Goal: Use online tool/utility: Utilize a website feature to perform a specific function

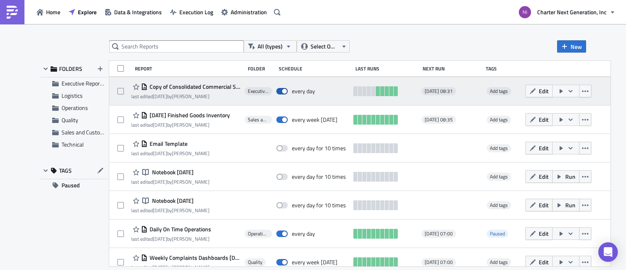
click at [281, 90] on span at bounding box center [281, 91] width 11 height 7
click at [281, 90] on input "checkbox" at bounding box center [280, 91] width 5 height 5
checkbox input "false"
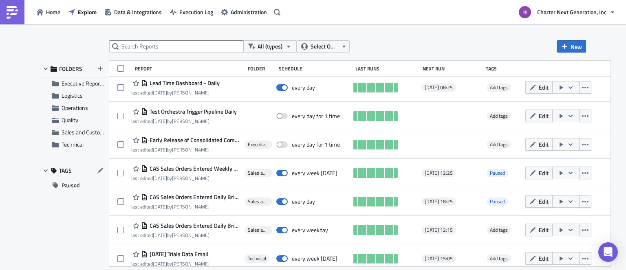
scroll to position [204, 0]
click at [181, 46] on input "text" at bounding box center [176, 46] width 135 height 12
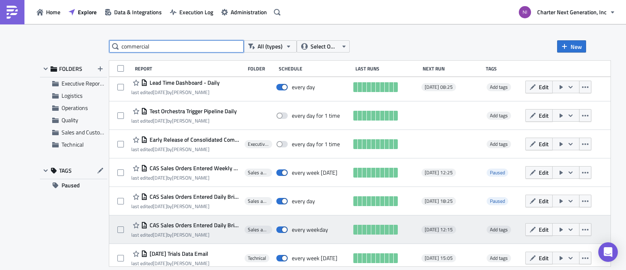
click at [183, 50] on input "commercial" at bounding box center [176, 46] width 135 height 12
type input "commercial"
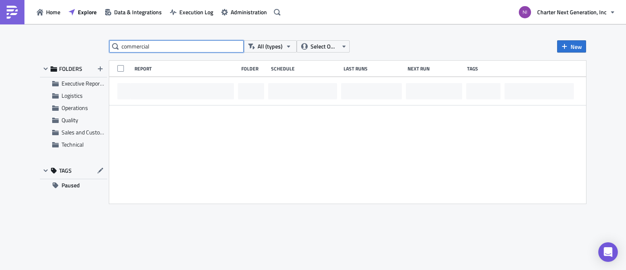
scroll to position [0, 0]
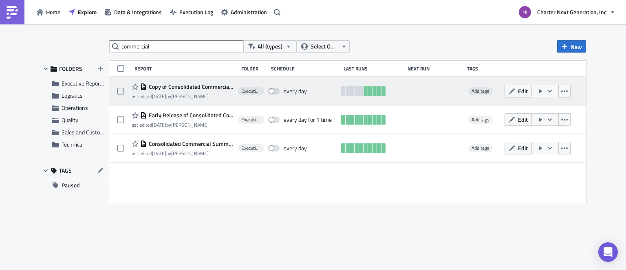
click at [209, 86] on span "Copy of Consolidated Commercial Summary - Daily" at bounding box center [190, 86] width 87 height 7
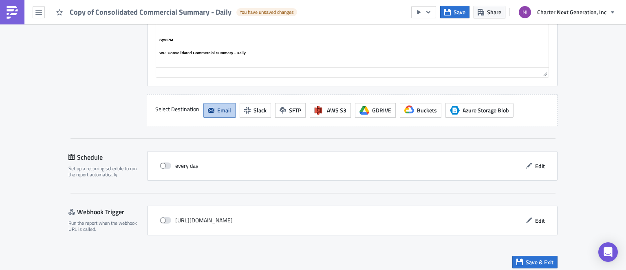
scroll to position [806, 0]
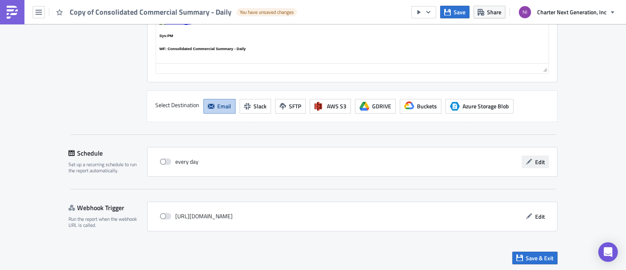
click at [538, 158] on span "Edit" at bounding box center [540, 162] width 10 height 9
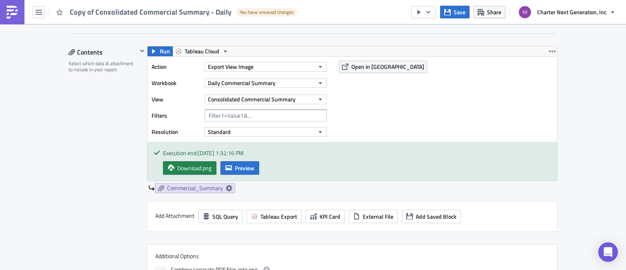
scroll to position [235, 0]
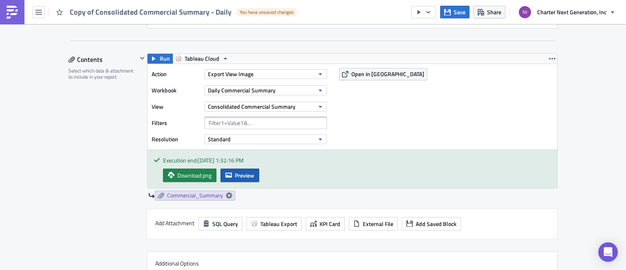
click at [249, 169] on button "Preview" at bounding box center [240, 175] width 39 height 13
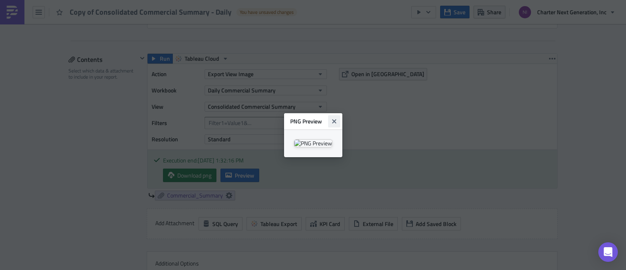
click at [336, 119] on icon "Close" at bounding box center [334, 121] width 4 height 4
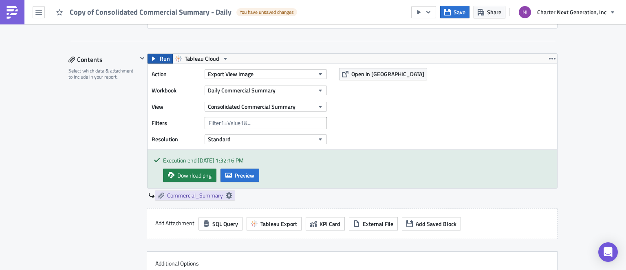
click at [160, 60] on span "Run" at bounding box center [165, 59] width 10 height 10
click at [237, 173] on span "Preview" at bounding box center [245, 175] width 20 height 9
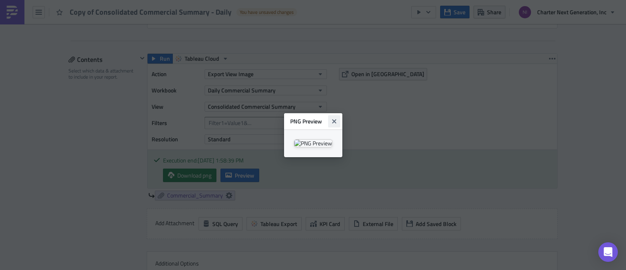
click at [338, 118] on icon "Close" at bounding box center [334, 121] width 7 height 7
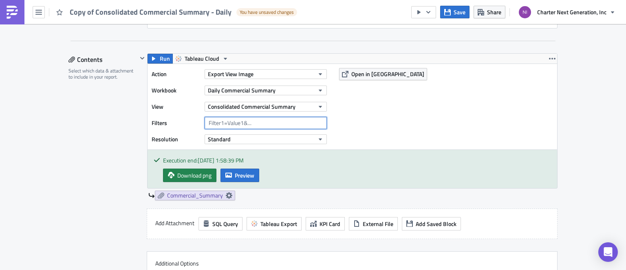
click at [240, 125] on input "text" at bounding box center [266, 123] width 122 height 12
type input "MaxAge=0"
click at [401, 110] on div "Action Export View Image Workbook Daily Commercial Summary View Consolidated Co…" at bounding box center [353, 107] width 410 height 86
click at [150, 56] on icon "button" at bounding box center [153, 58] width 7 height 7
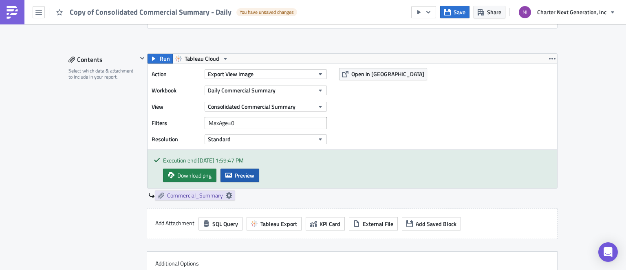
click at [240, 171] on span "Preview" at bounding box center [245, 175] width 20 height 9
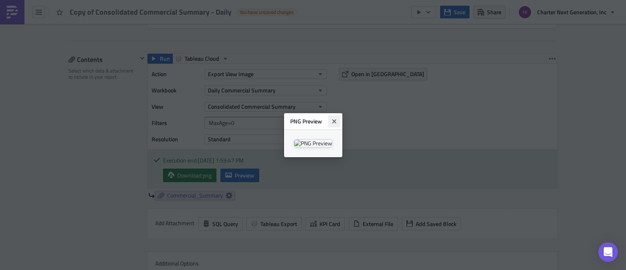
drag, startPoint x: 400, startPoint y: 31, endPoint x: 213, endPoint y: 13, distance: 187.2
click at [341, 115] on button "Close" at bounding box center [334, 121] width 12 height 12
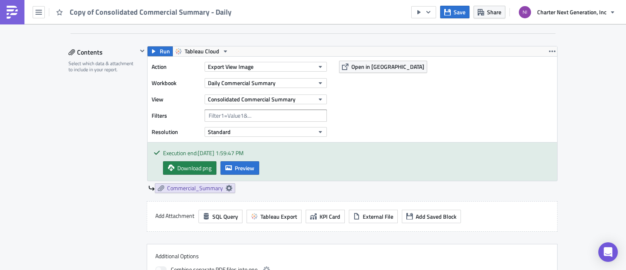
scroll to position [245, 0]
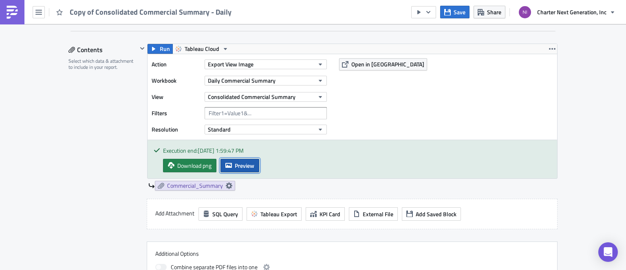
click at [247, 165] on span "Preview" at bounding box center [245, 165] width 20 height 9
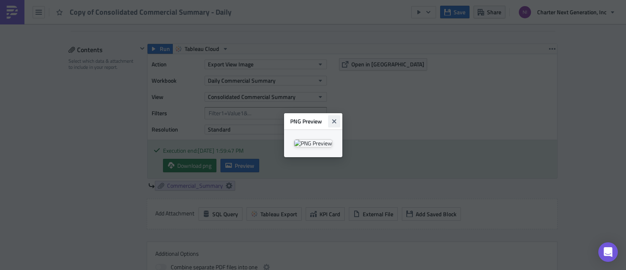
click at [336, 119] on icon "Close" at bounding box center [334, 121] width 4 height 4
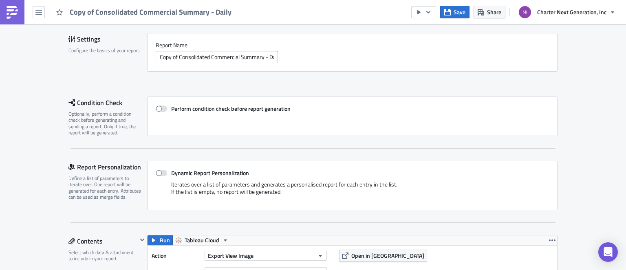
scroll to position [0, 0]
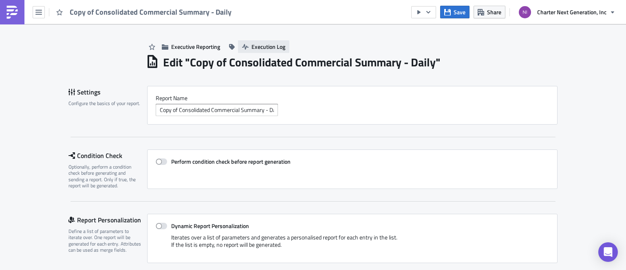
click at [260, 47] on span "Execution Log" at bounding box center [269, 46] width 34 height 9
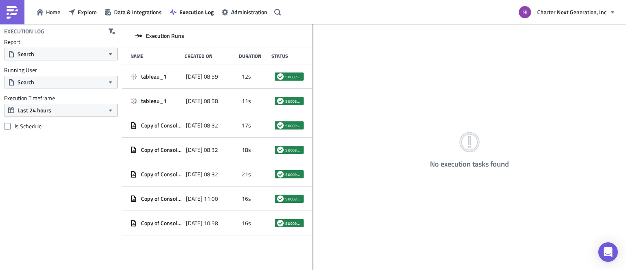
drag, startPoint x: 223, startPoint y: 262, endPoint x: 312, endPoint y: 258, distance: 89.4
click at [312, 258] on div at bounding box center [312, 148] width 1 height 248
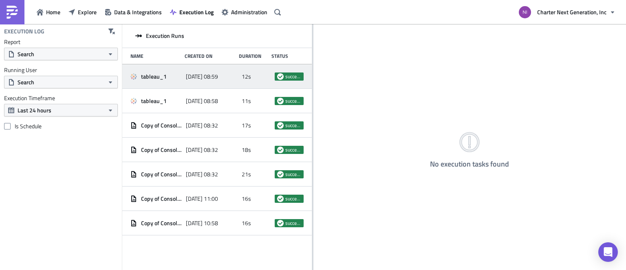
click at [148, 71] on div "tableau_1" at bounding box center [156, 76] width 51 height 15
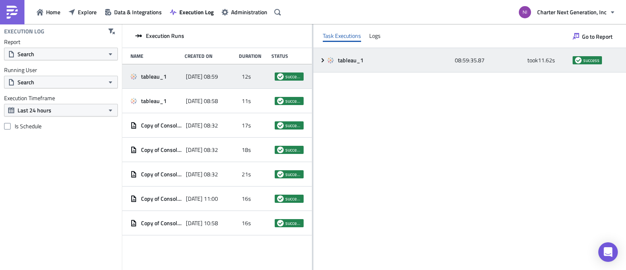
click at [320, 58] on icon at bounding box center [323, 60] width 7 height 7
click at [322, 61] on icon at bounding box center [323, 60] width 7 height 7
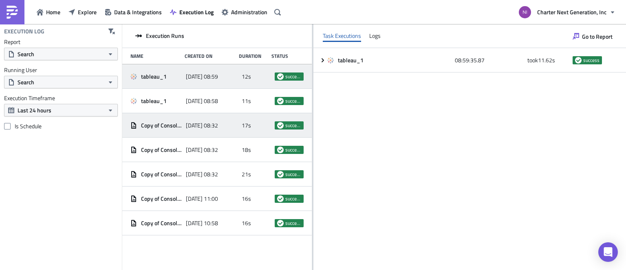
click at [135, 128] on div "Copy of Consolidated Commercial Summary - Daily" at bounding box center [156, 125] width 51 height 7
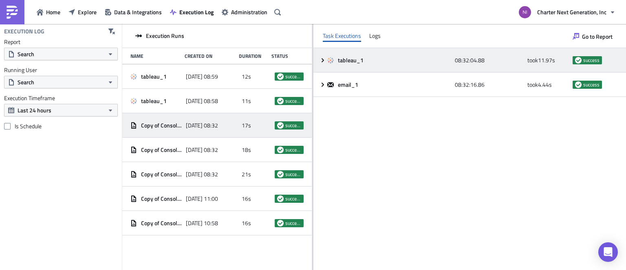
click at [321, 62] on icon at bounding box center [323, 60] width 7 height 7
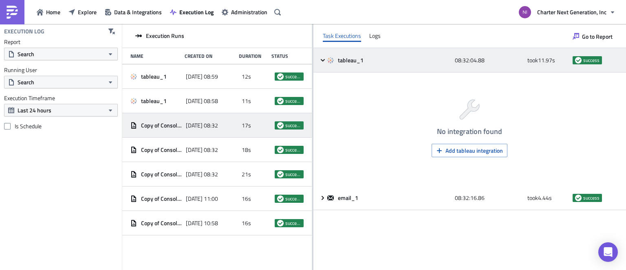
click at [323, 62] on icon at bounding box center [323, 60] width 7 height 7
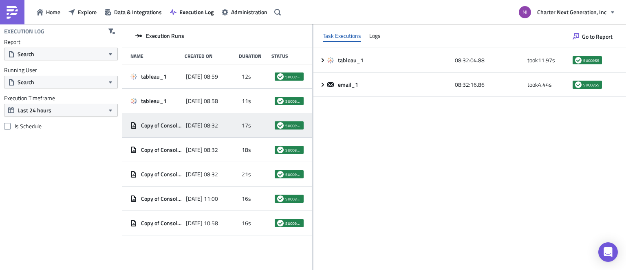
click at [346, 156] on div "tableau_1 08:32:04.88 took 11.97 s success email_1 08:32:16.86 took 4.44 s succ…" at bounding box center [470, 159] width 313 height 222
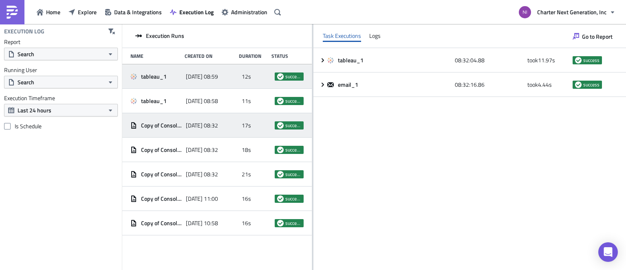
click at [140, 73] on div "tableau_1" at bounding box center [156, 76] width 51 height 7
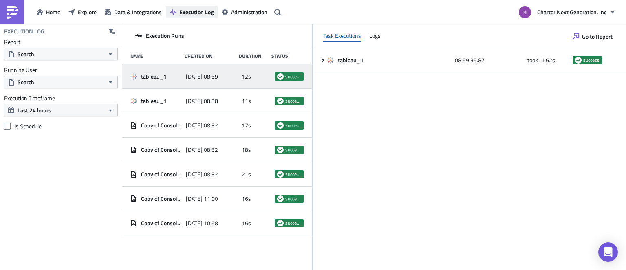
click at [192, 13] on span "Execution Log" at bounding box center [196, 12] width 34 height 9
click at [52, 13] on span "Home" at bounding box center [53, 12] width 14 height 9
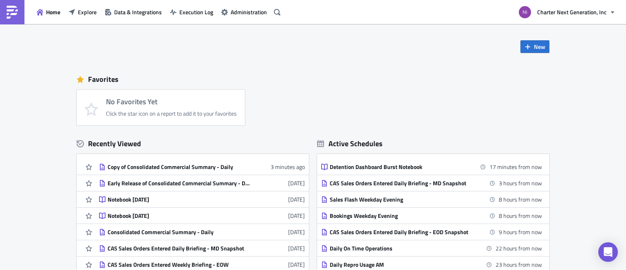
click at [285, 80] on div "Favorites" at bounding box center [313, 79] width 473 height 12
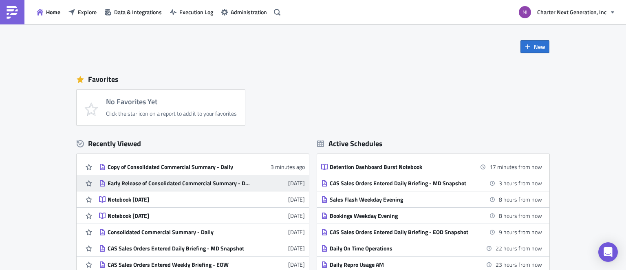
click at [161, 185] on div "Early Release of Consolidated Commercial Summary - Daily" at bounding box center [179, 183] width 143 height 7
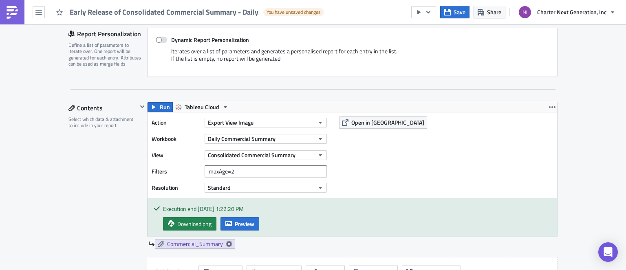
scroll to position [204, 0]
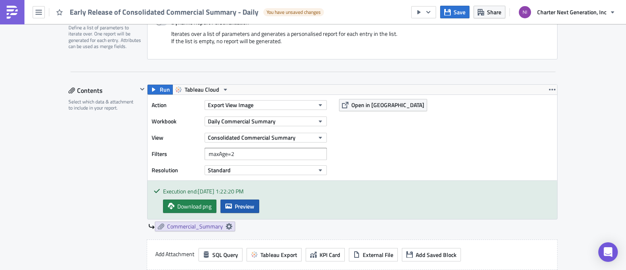
click at [238, 203] on span "Preview" at bounding box center [245, 206] width 20 height 9
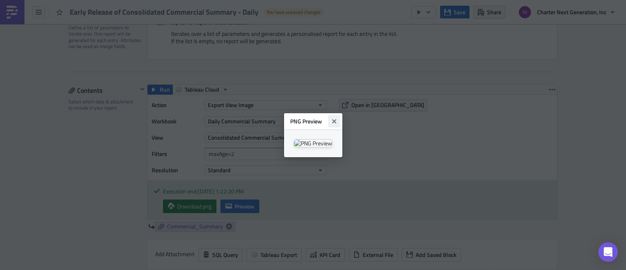
click at [338, 118] on icon "Close" at bounding box center [334, 121] width 7 height 7
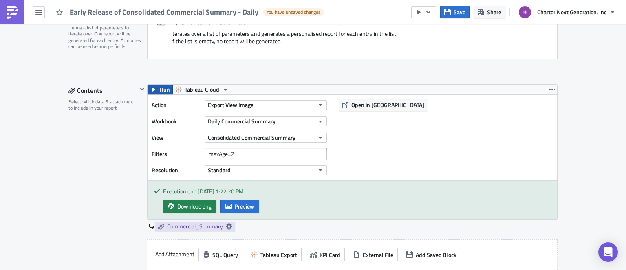
click at [160, 88] on span "Run" at bounding box center [165, 90] width 10 height 10
click at [240, 212] on button "Preview" at bounding box center [240, 206] width 39 height 13
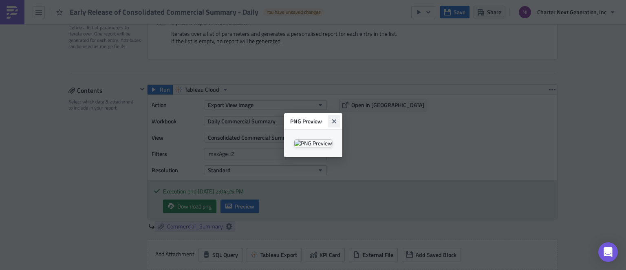
click at [336, 119] on icon "Close" at bounding box center [334, 121] width 4 height 4
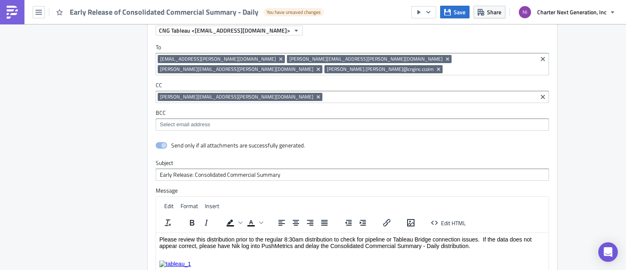
scroll to position [806, 0]
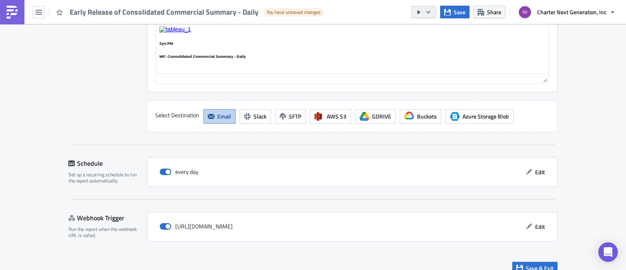
click at [431, 13] on icon "button" at bounding box center [428, 12] width 7 height 7
click at [431, 33] on div "Send Just to Me" at bounding box center [449, 32] width 64 height 8
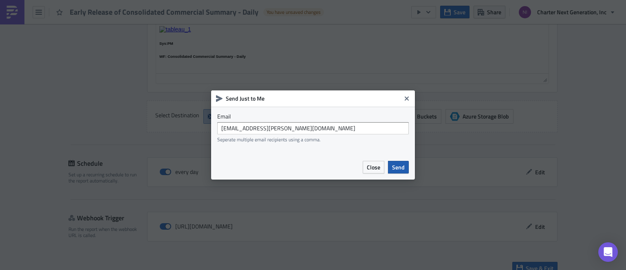
click at [394, 167] on span "Send" at bounding box center [398, 167] width 13 height 9
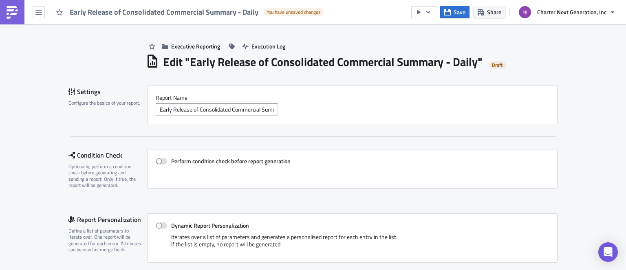
scroll to position [0, 0]
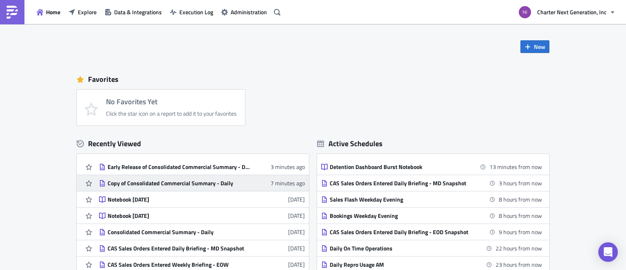
click at [189, 184] on div "Copy of Consolidated Commercial Summary - Daily" at bounding box center [179, 183] width 143 height 7
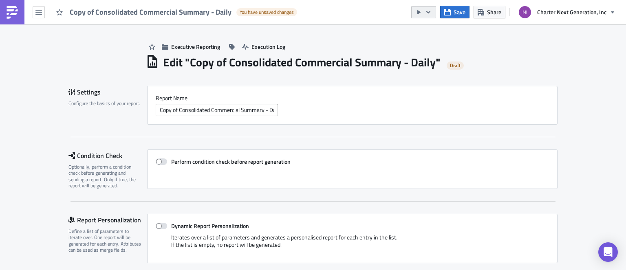
click at [431, 11] on icon "button" at bounding box center [428, 12] width 7 height 7
click at [429, 34] on div "Send Just to Me" at bounding box center [449, 32] width 64 height 8
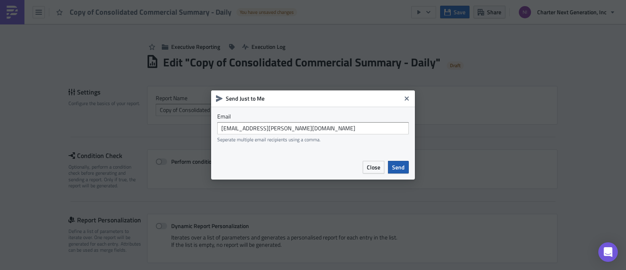
click at [398, 167] on span "Send" at bounding box center [398, 167] width 13 height 9
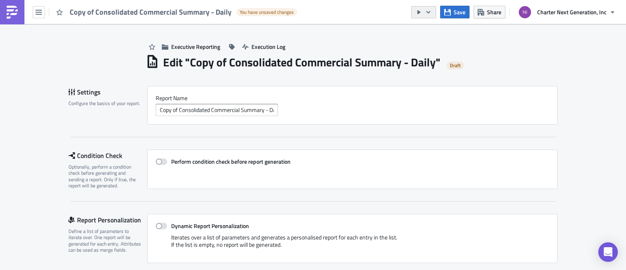
click at [424, 9] on button "button" at bounding box center [423, 12] width 25 height 12
click at [457, 44] on div "Run Report" at bounding box center [449, 44] width 64 height 8
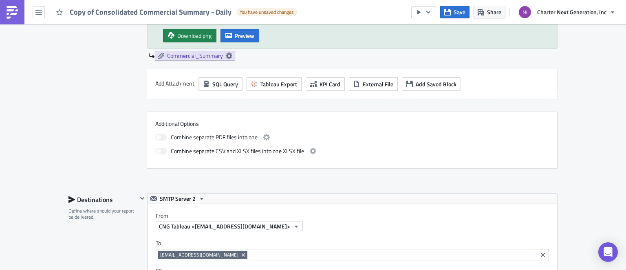
scroll to position [235, 0]
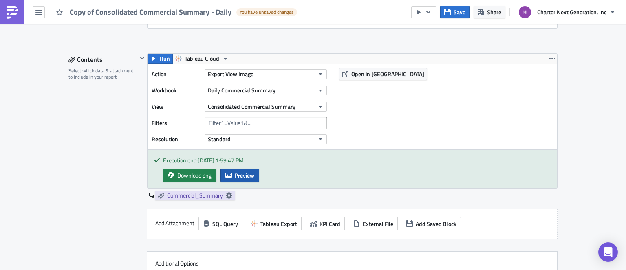
click at [243, 177] on span "Preview" at bounding box center [245, 175] width 20 height 9
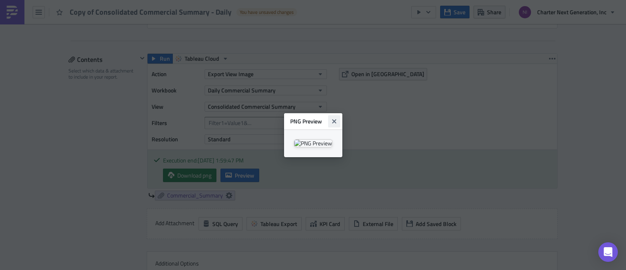
click at [341, 115] on button "Close" at bounding box center [334, 121] width 12 height 12
